Goal: Task Accomplishment & Management: Manage account settings

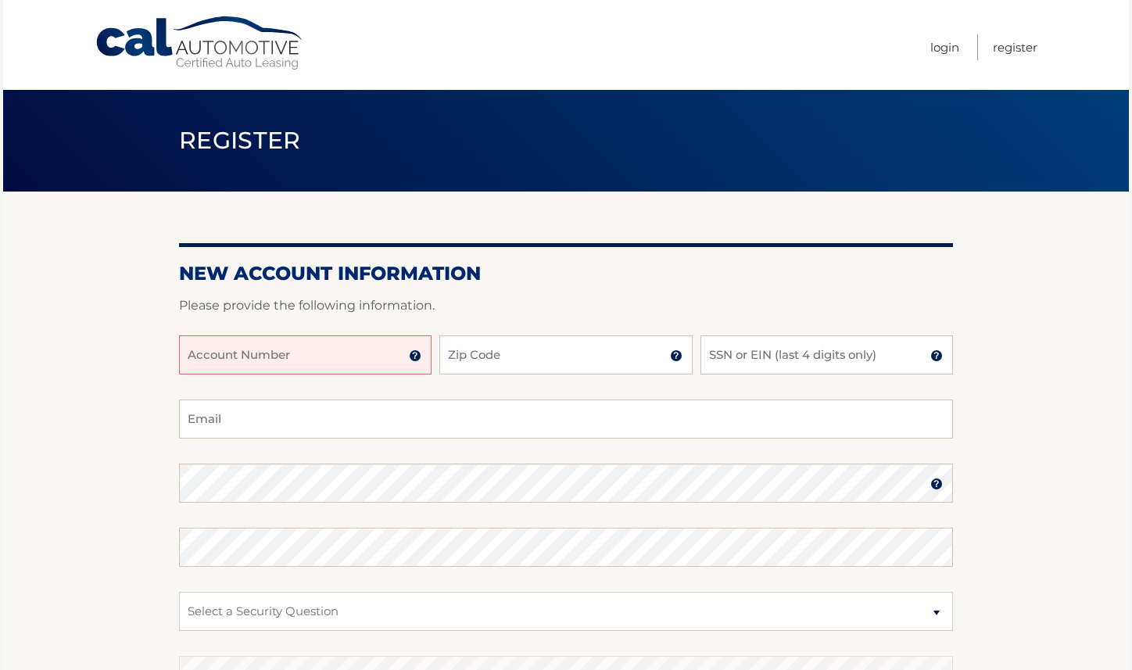
click at [318, 368] on input "Account Number" at bounding box center [305, 355] width 253 height 39
type input "44455996110"
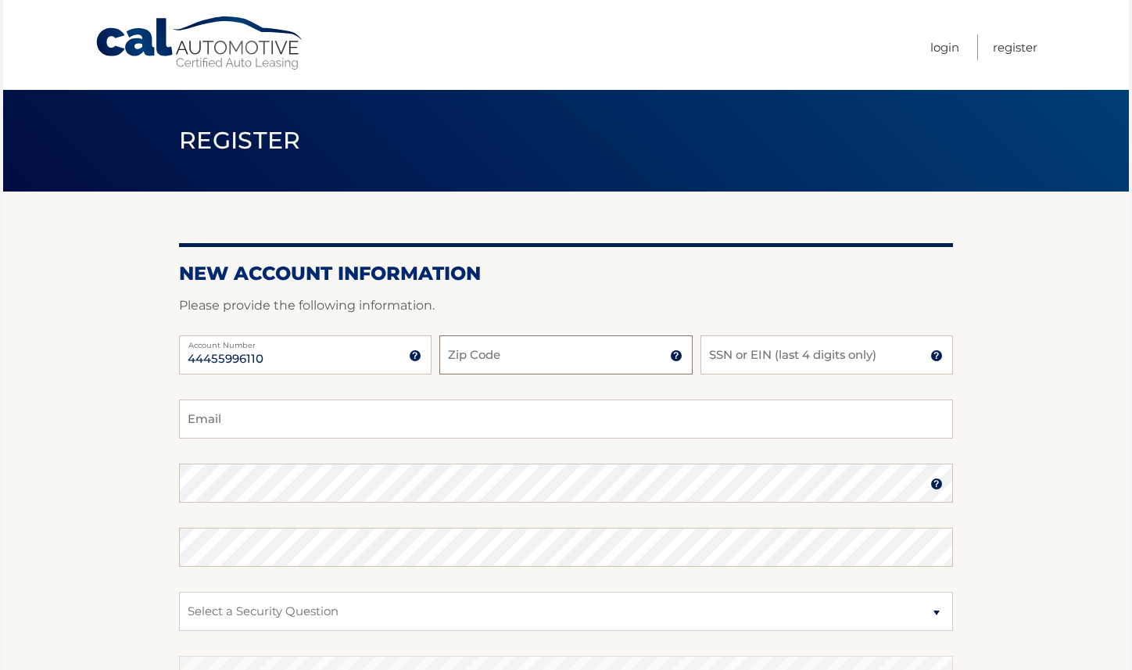
click at [565, 353] on input "Zip Code" at bounding box center [566, 355] width 253 height 39
type input "11792"
click at [791, 360] on input "SSN or EIN (last 4 digits only)" at bounding box center [827, 355] width 253 height 39
type input "4833"
click at [427, 425] on input "Email" at bounding box center [566, 419] width 774 height 39
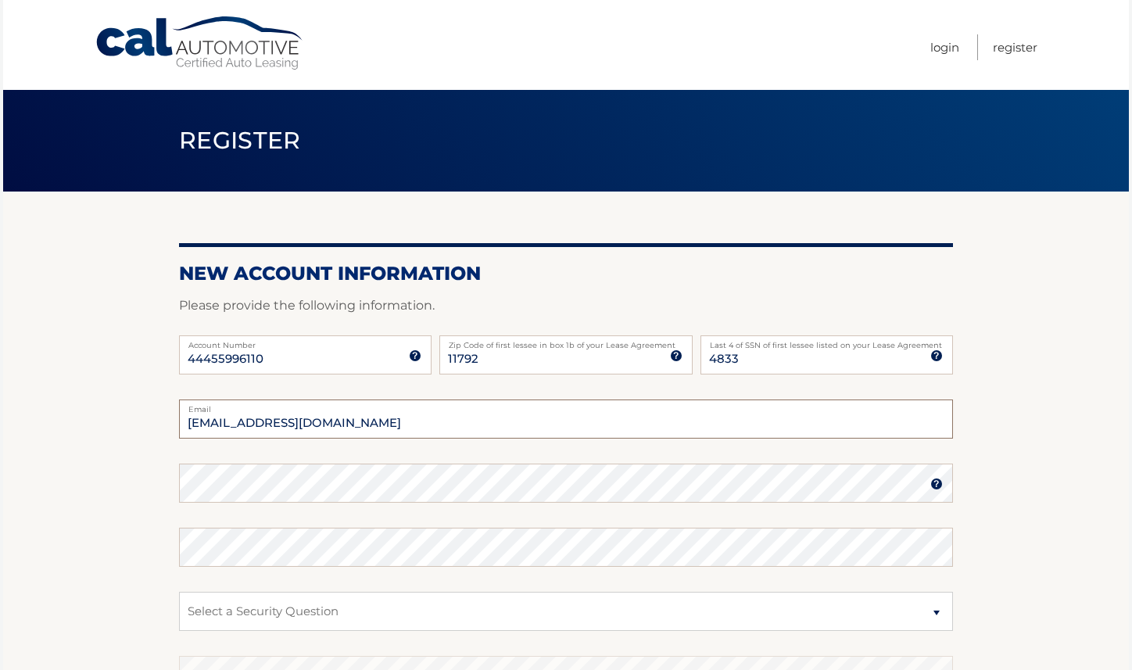
type input "mhits@aol.com"
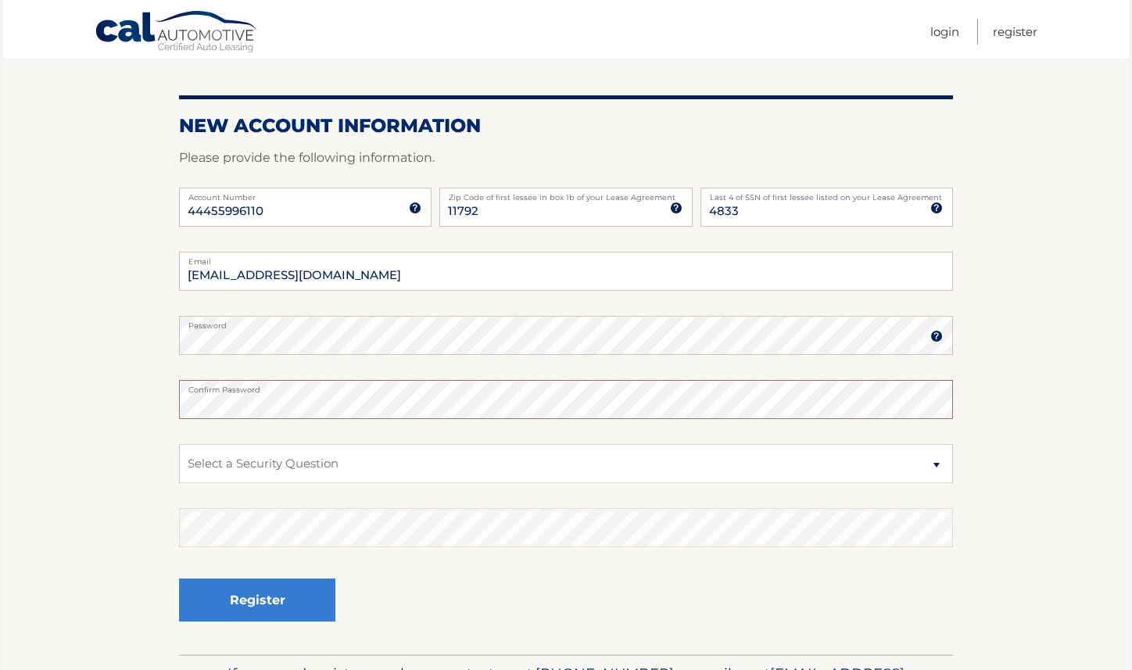
scroll to position [156, 0]
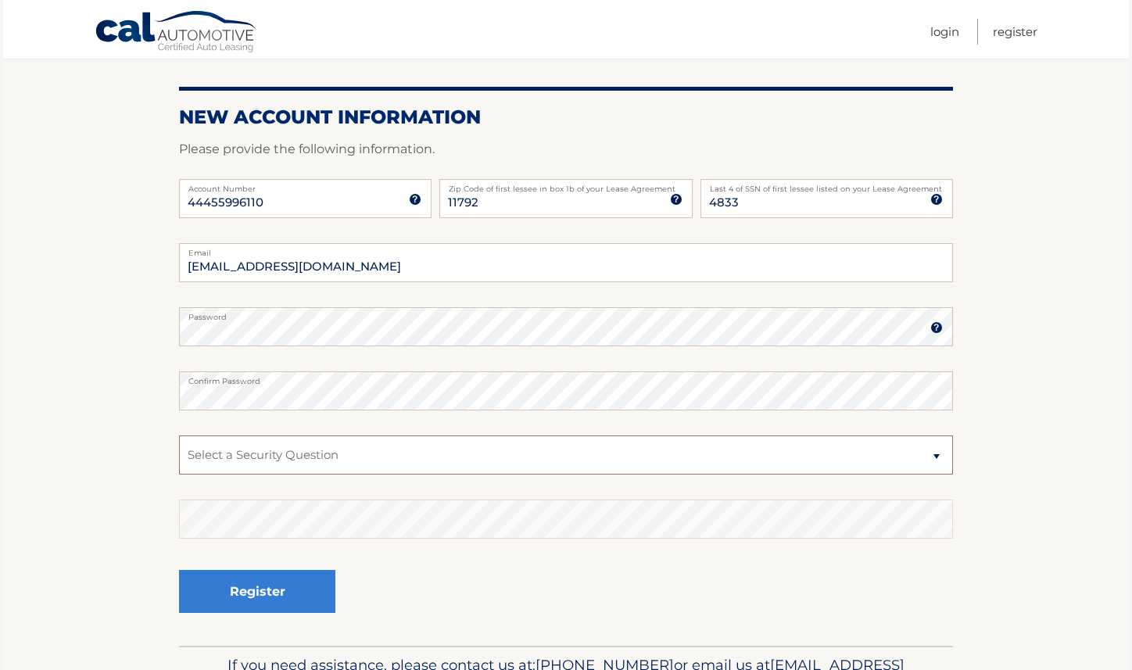
click at [938, 458] on select "Select a Security Question What was the name of your elementary school? What is…" at bounding box center [566, 455] width 774 height 39
select select "3"
click at [179, 436] on select "Select a Security Question What was the name of your elementary school? What is…" at bounding box center [566, 455] width 774 height 39
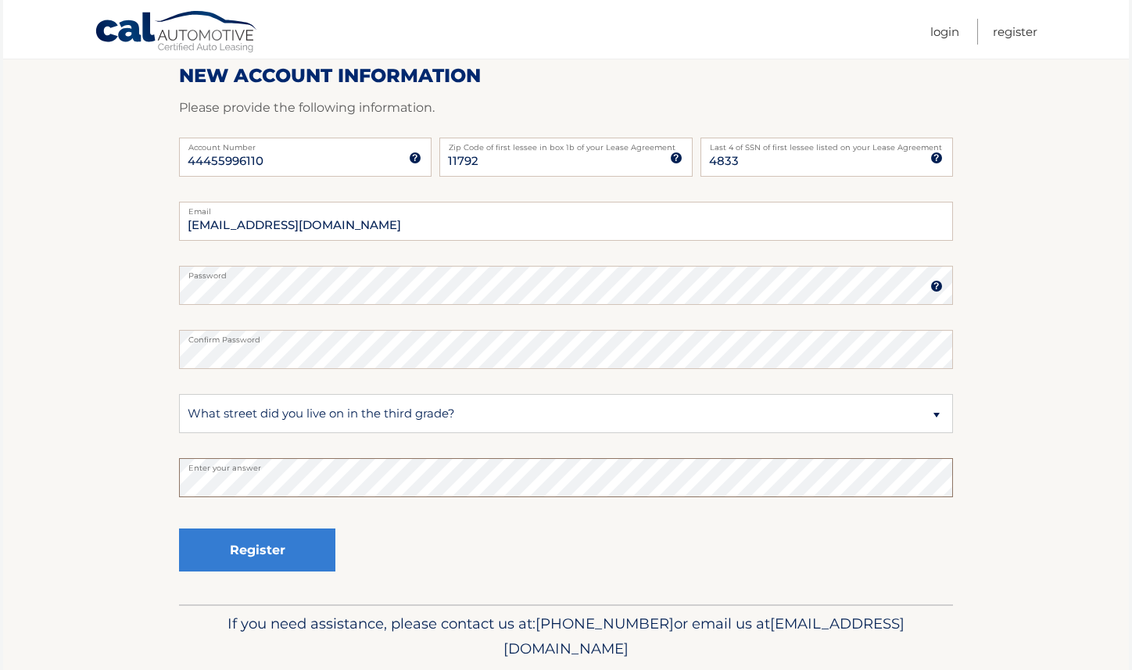
scroll to position [251, 0]
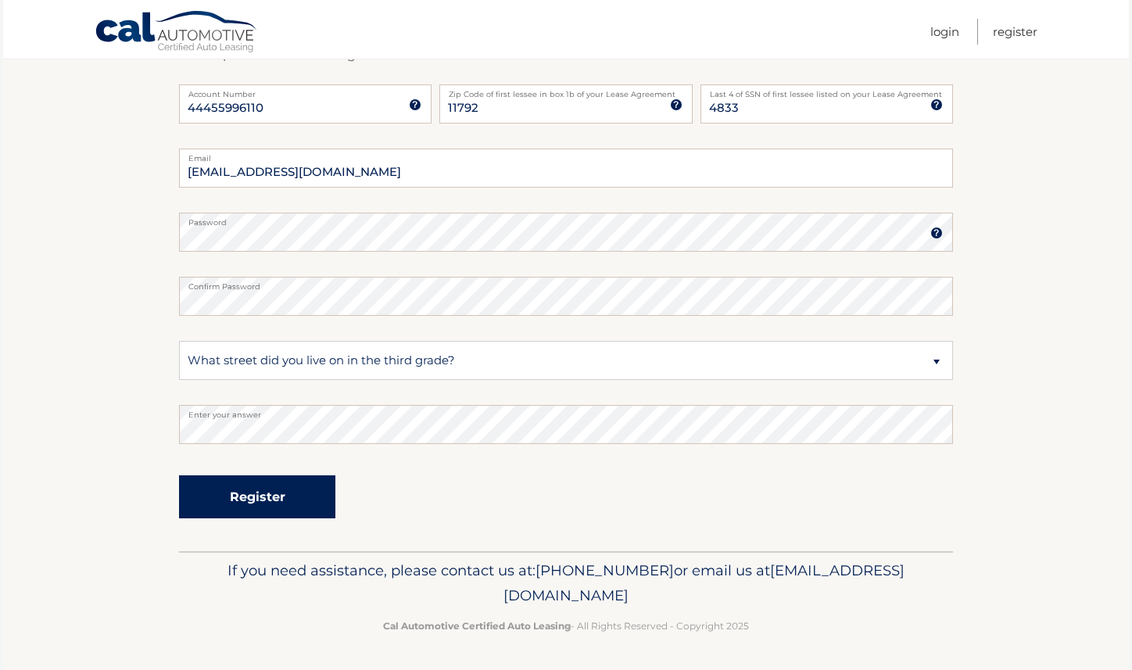
click at [269, 496] on button "Register" at bounding box center [257, 497] width 156 height 43
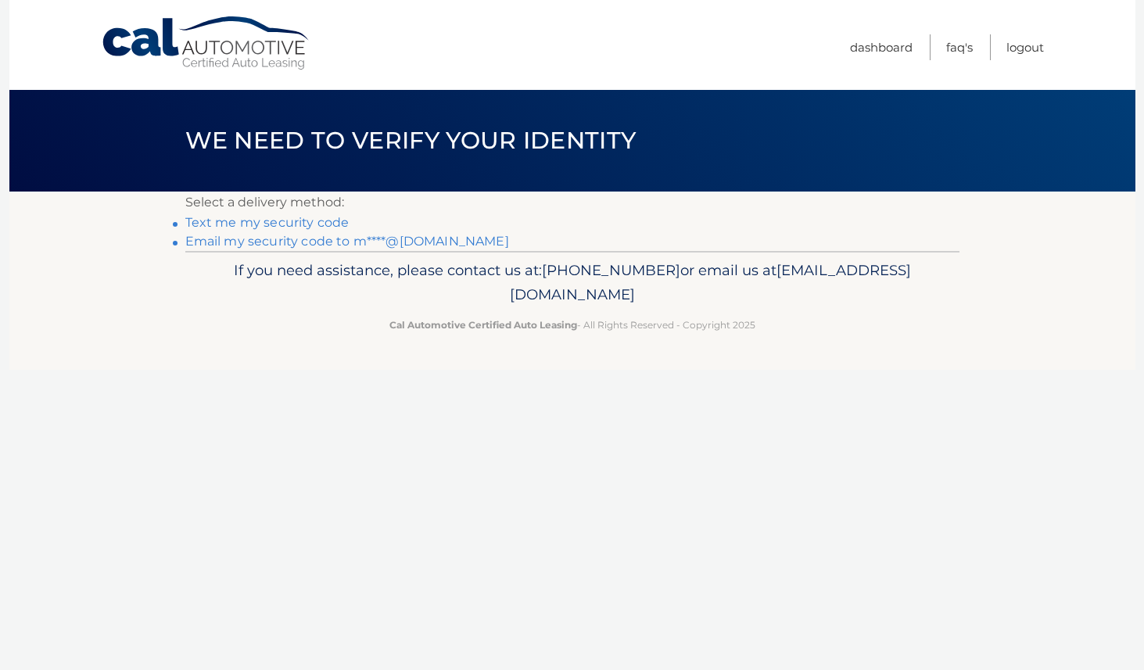
click at [301, 242] on link "Email my security code to m****@aol.com" at bounding box center [347, 241] width 324 height 15
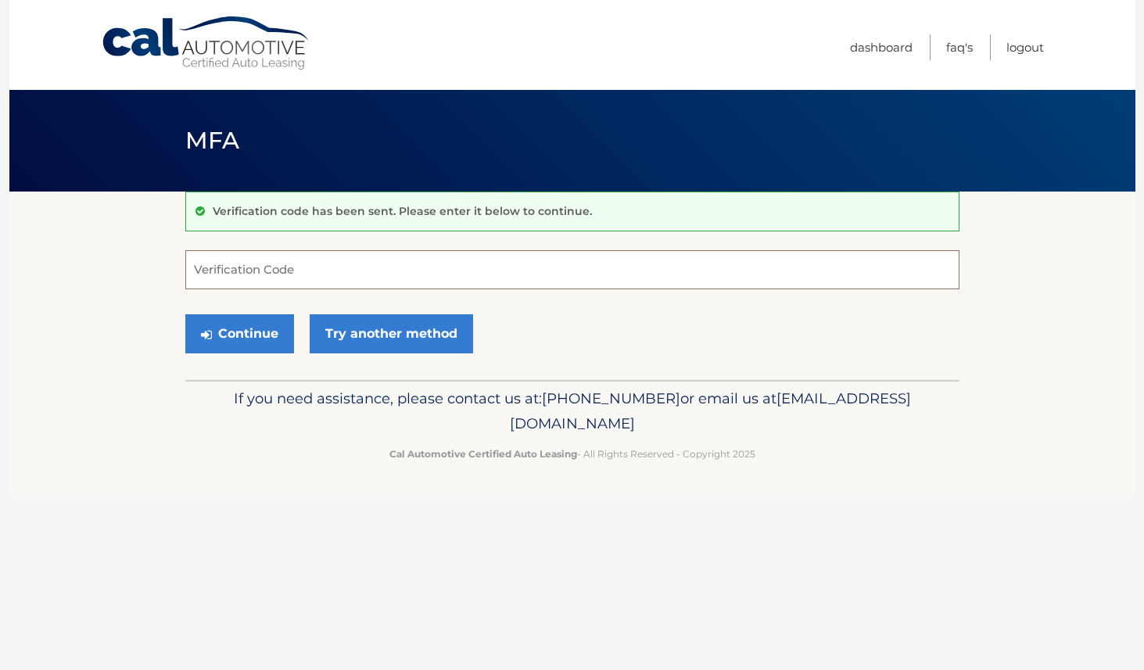
click at [293, 270] on input "Verification Code" at bounding box center [572, 269] width 774 height 39
paste input "148074"
click at [249, 333] on button "Continue" at bounding box center [239, 333] width 109 height 39
type input "148074"
click at [260, 327] on button "Continue" at bounding box center [239, 333] width 109 height 39
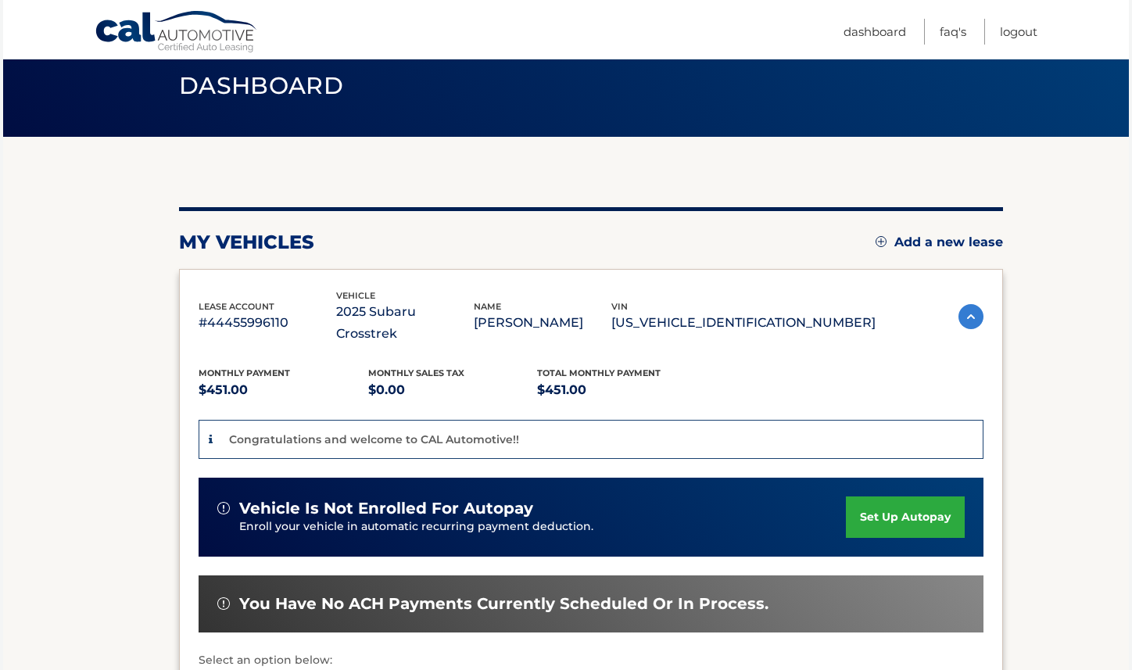
scroll to position [235, 0]
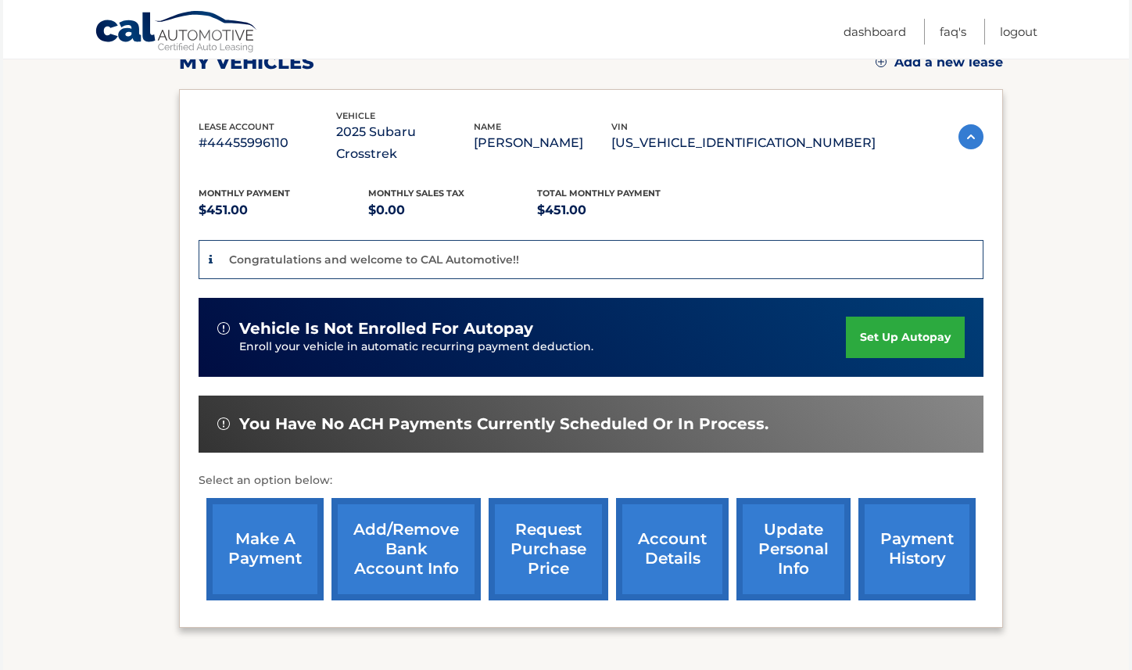
click at [813, 521] on link "update personal info" at bounding box center [794, 549] width 114 height 102
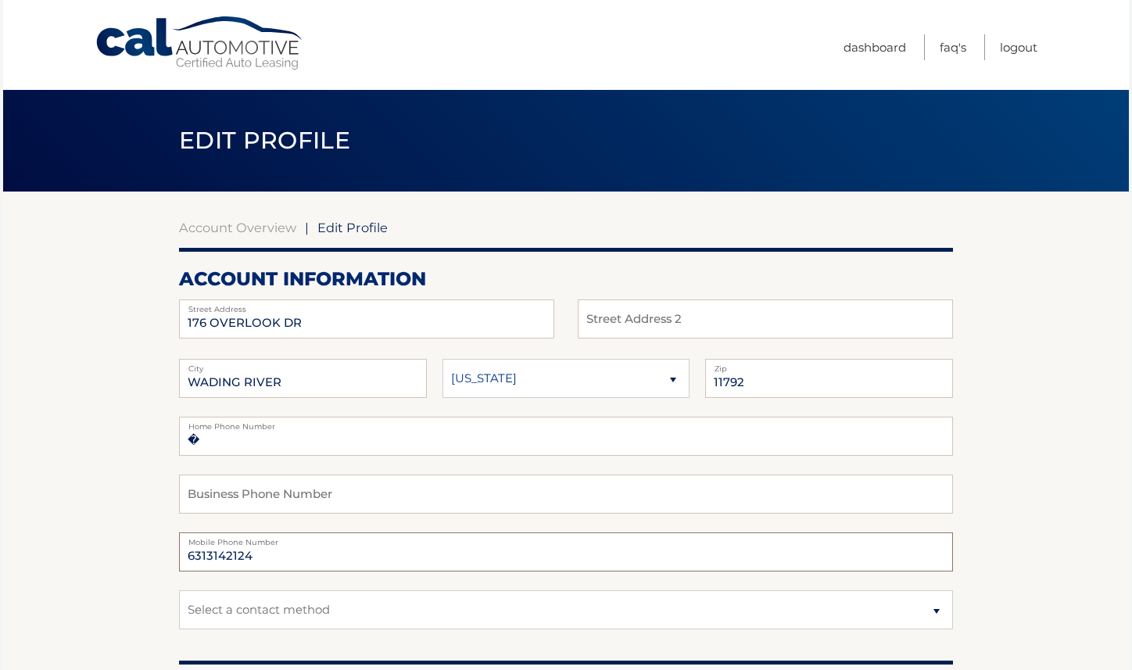
drag, startPoint x: 206, startPoint y: 554, endPoint x: 305, endPoint y: 557, distance: 99.4
click at [305, 557] on input "6313142124" at bounding box center [566, 552] width 774 height 39
type input "6318092123"
click at [939, 612] on select "Select a contact method Mobile Home" at bounding box center [566, 609] width 774 height 39
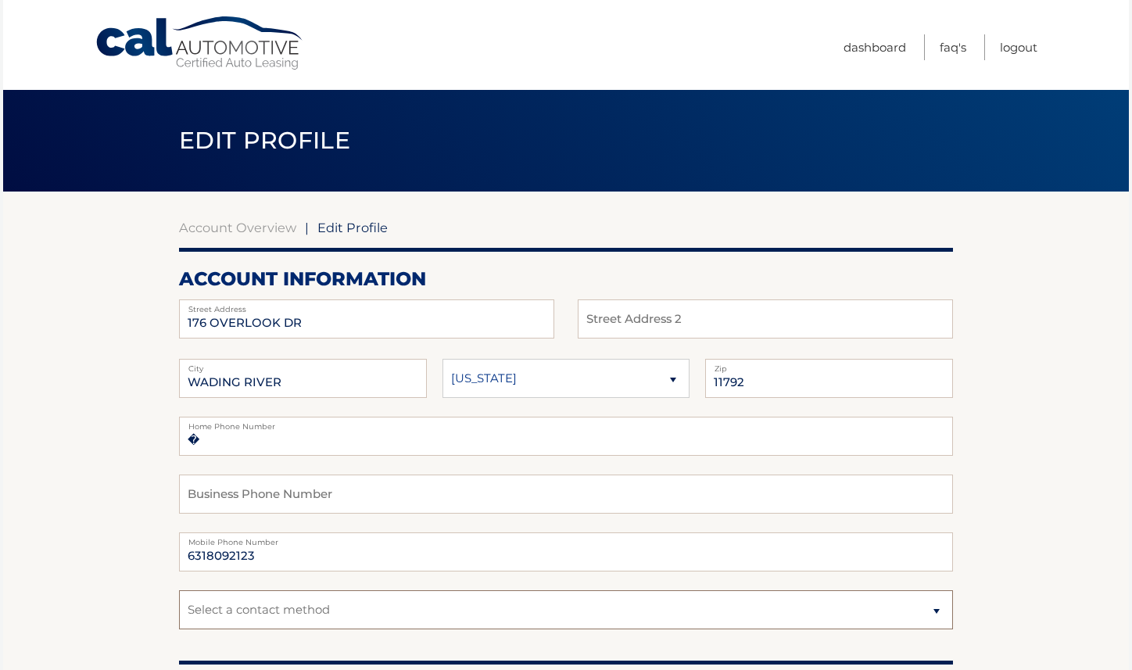
select select "1"
click at [179, 590] on select "Select a contact method Mobile Home" at bounding box center [566, 609] width 774 height 39
click at [291, 440] on input "�" at bounding box center [566, 436] width 774 height 39
type input "�6318861580"
drag, startPoint x: 346, startPoint y: 555, endPoint x: 375, endPoint y: 555, distance: 28.9
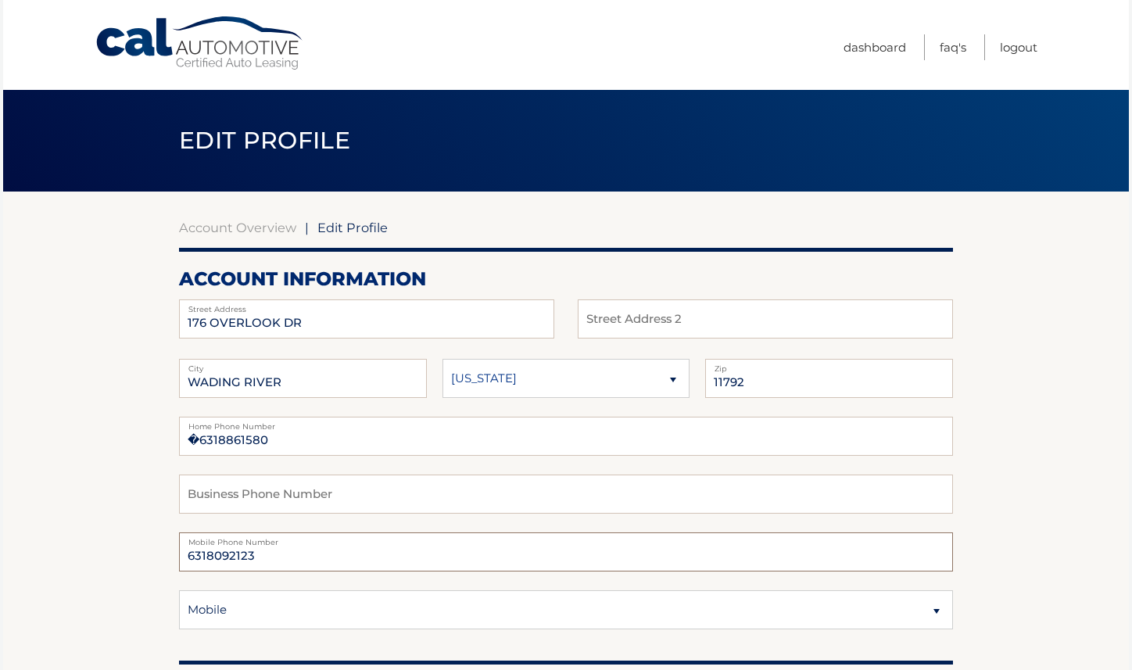
click at [346, 555] on input "6318092123" at bounding box center [566, 552] width 774 height 39
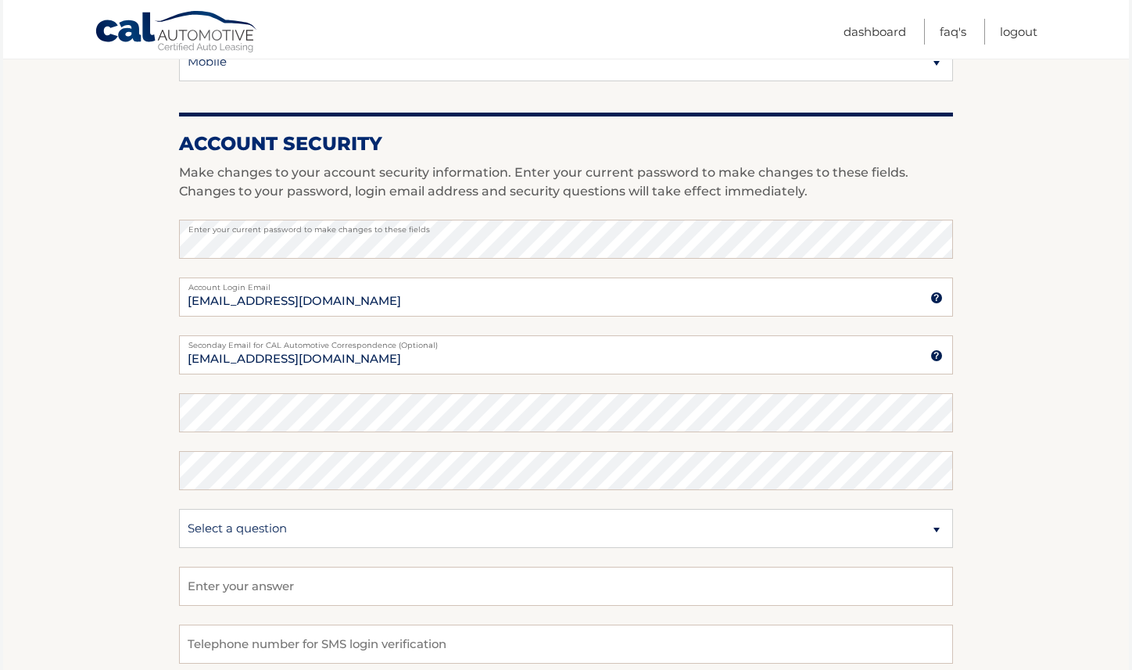
scroll to position [547, 0]
click at [1043, 248] on section "Account Overview | Edit Profile account information 176 OVERLOOK DR Street Addr…" at bounding box center [566, 213] width 1126 height 1139
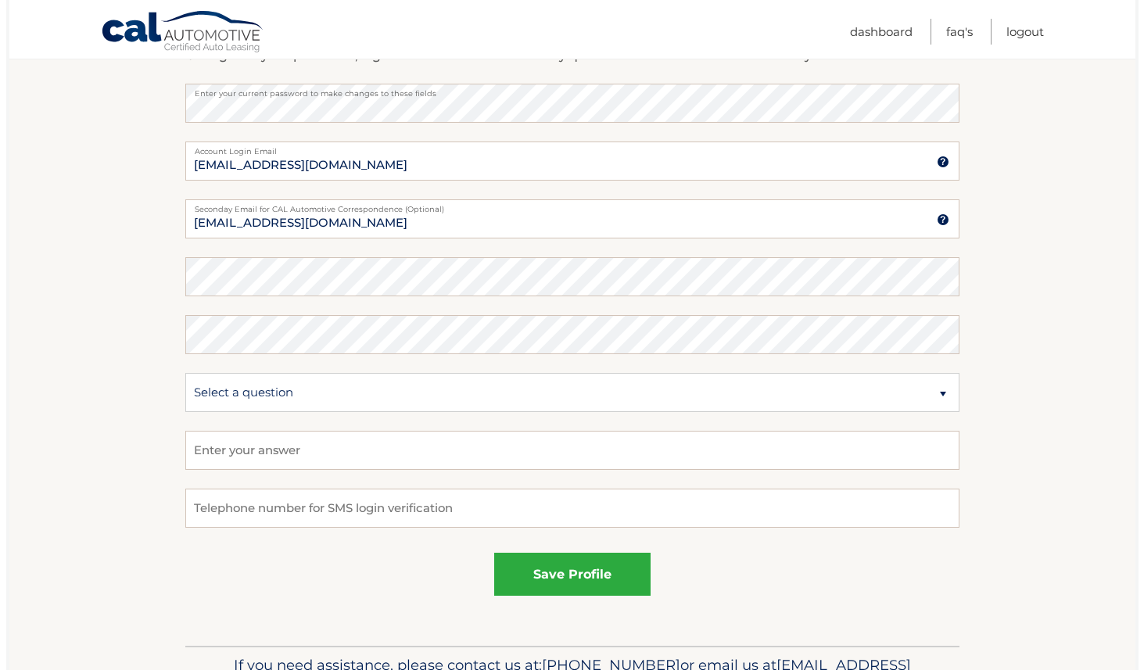
scroll to position [779, 0]
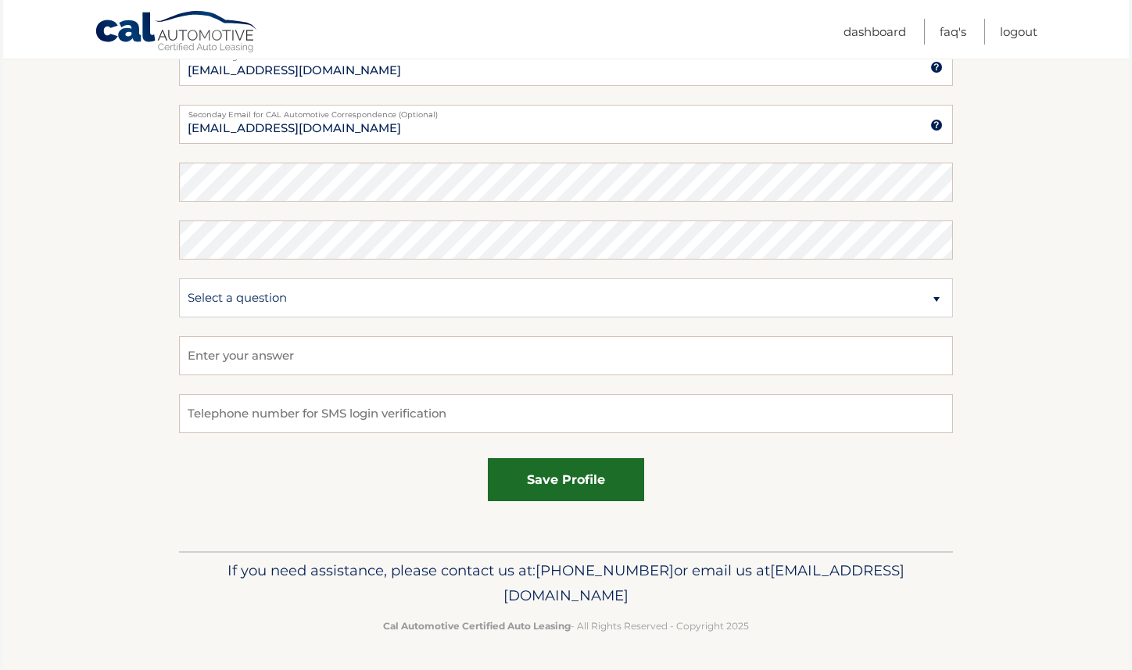
click at [576, 479] on button "save profile" at bounding box center [566, 479] width 156 height 43
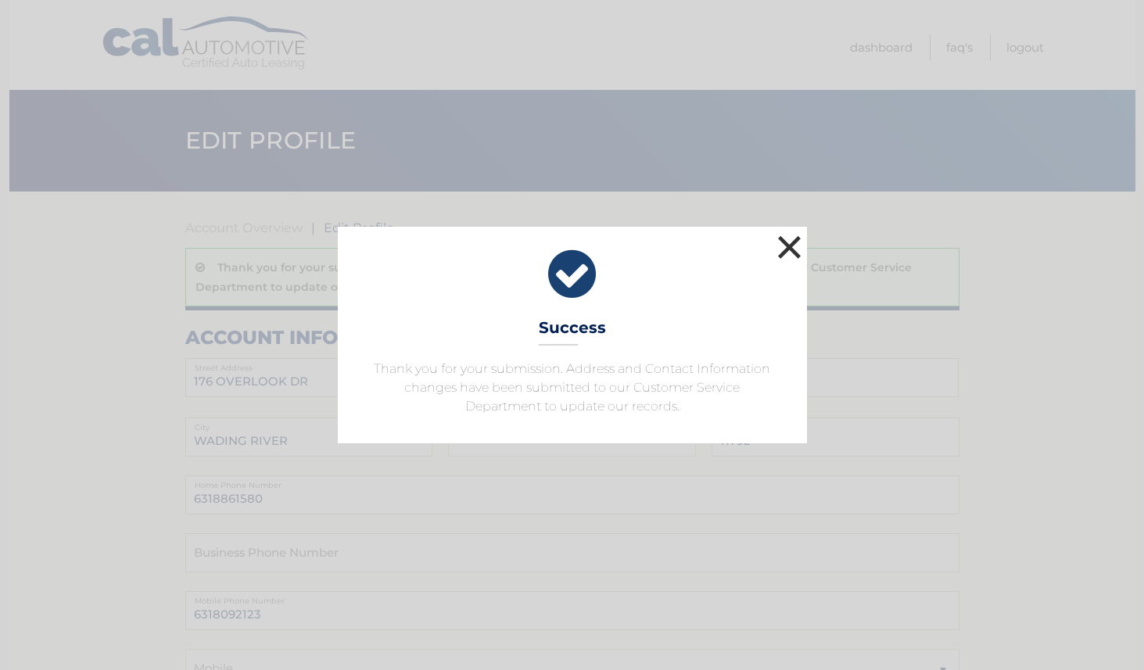
click at [795, 242] on button "×" at bounding box center [789, 247] width 31 height 31
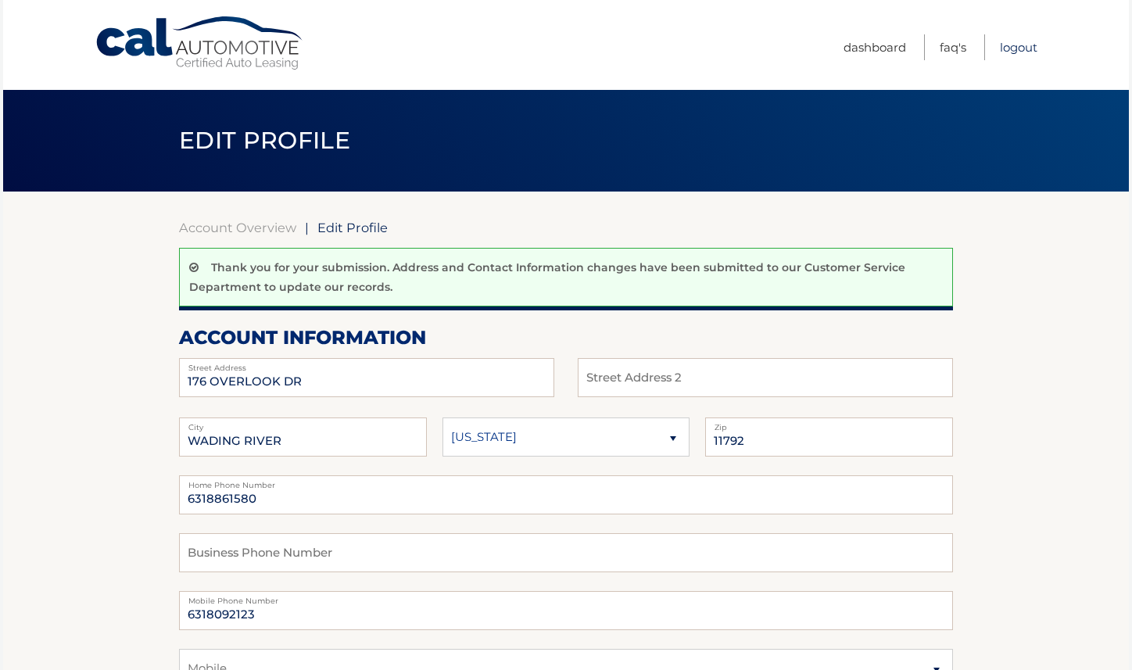
click at [1016, 50] on link "Logout" at bounding box center [1019, 47] width 38 height 26
